Goal: Task Accomplishment & Management: Use online tool/utility

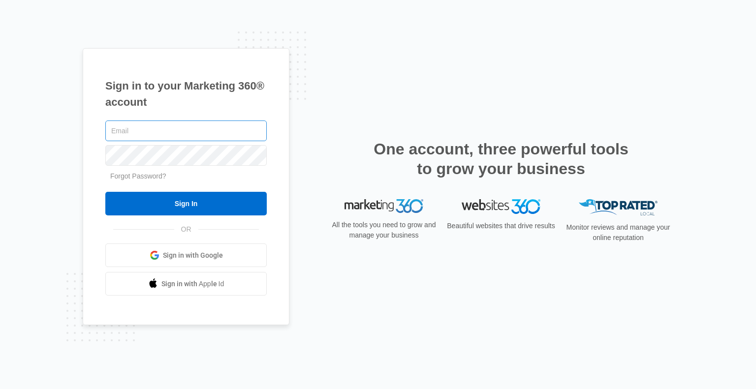
click at [181, 127] on input "text" at bounding box center [185, 131] width 161 height 21
type input "[EMAIL_ADDRESS][DOMAIN_NAME]"
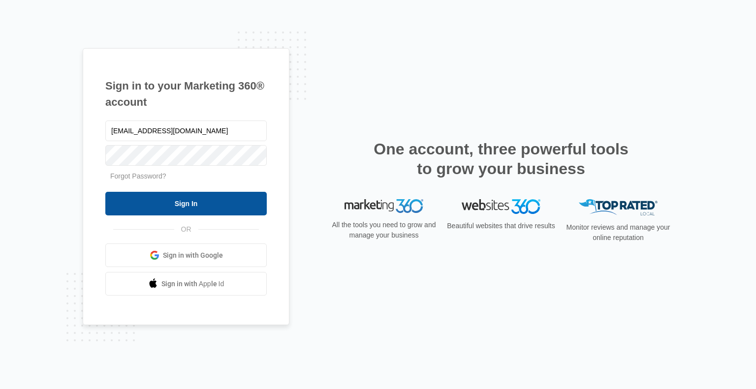
click at [187, 207] on input "Sign In" at bounding box center [185, 204] width 161 height 24
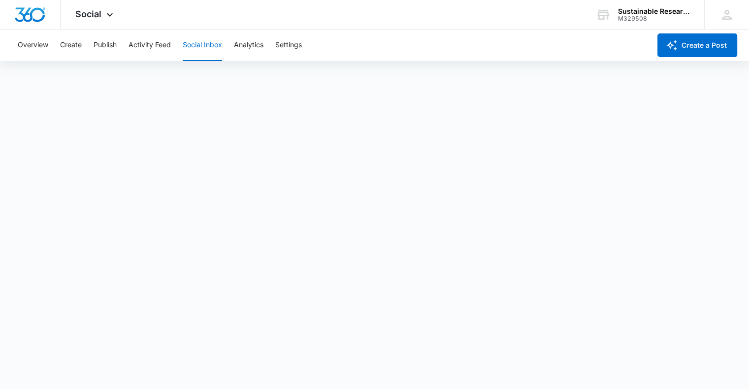
scroll to position [2, 0]
click at [102, 46] on button "Publish" at bounding box center [105, 46] width 23 height 32
click at [153, 45] on button "Activity Feed" at bounding box center [149, 46] width 42 height 32
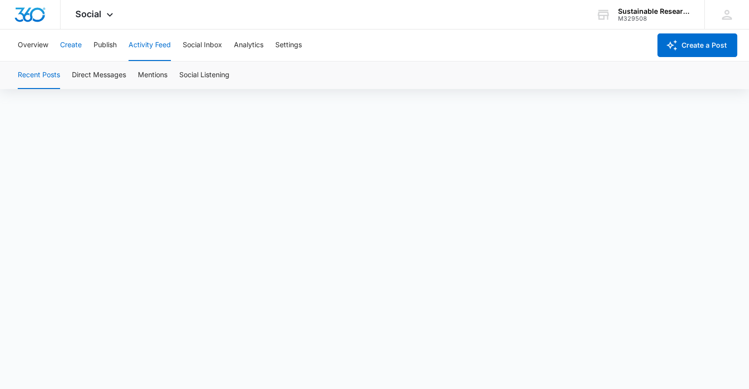
click at [71, 41] on button "Create" at bounding box center [71, 46] width 22 height 32
click at [31, 46] on button "Overview" at bounding box center [33, 46] width 31 height 32
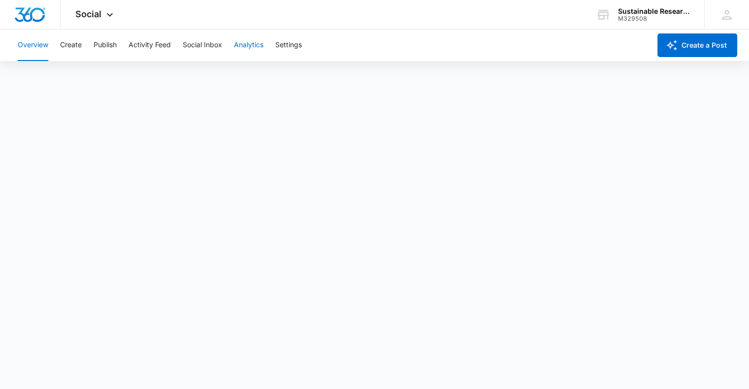
click at [251, 44] on button "Analytics" at bounding box center [249, 46] width 30 height 32
